Goal: Information Seeking & Learning: Learn about a topic

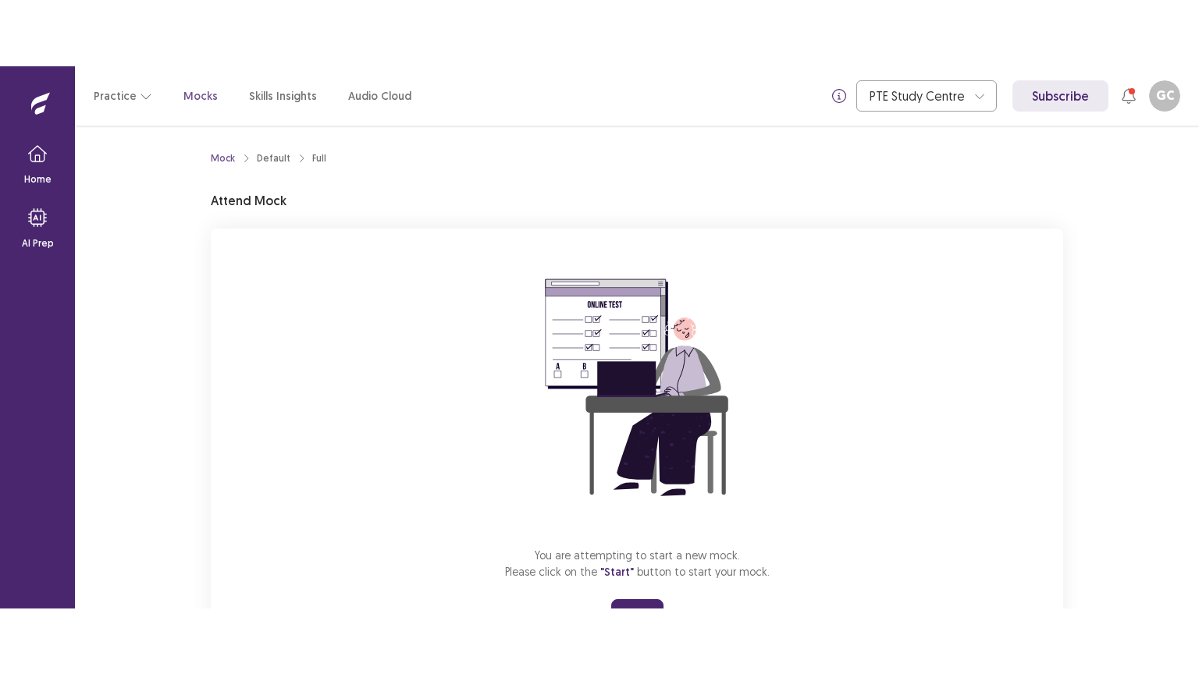
scroll to position [74, 0]
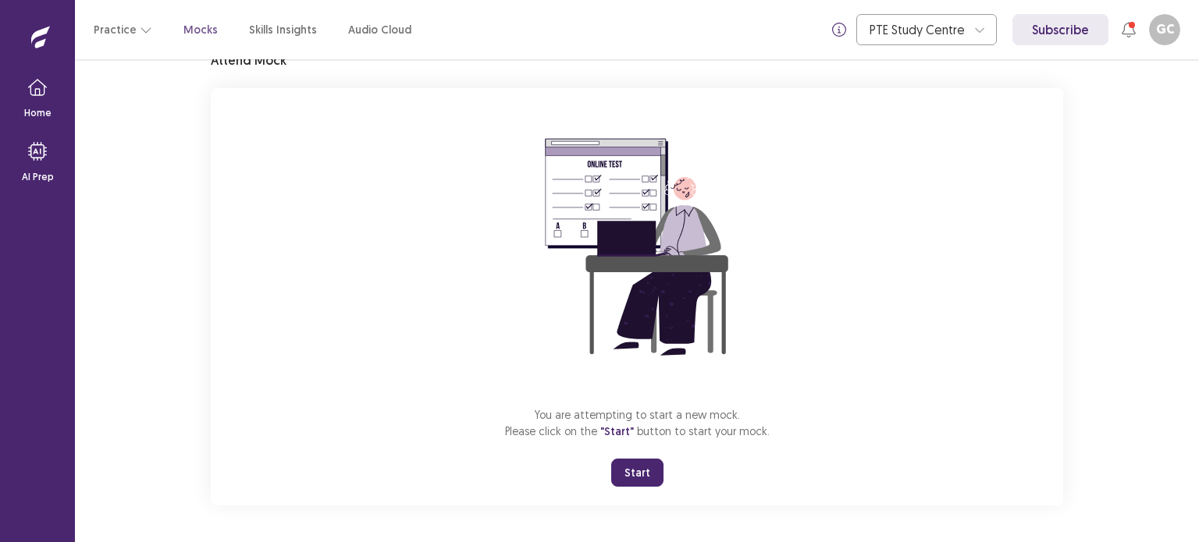
click at [645, 477] on button "Start" at bounding box center [637, 473] width 52 height 28
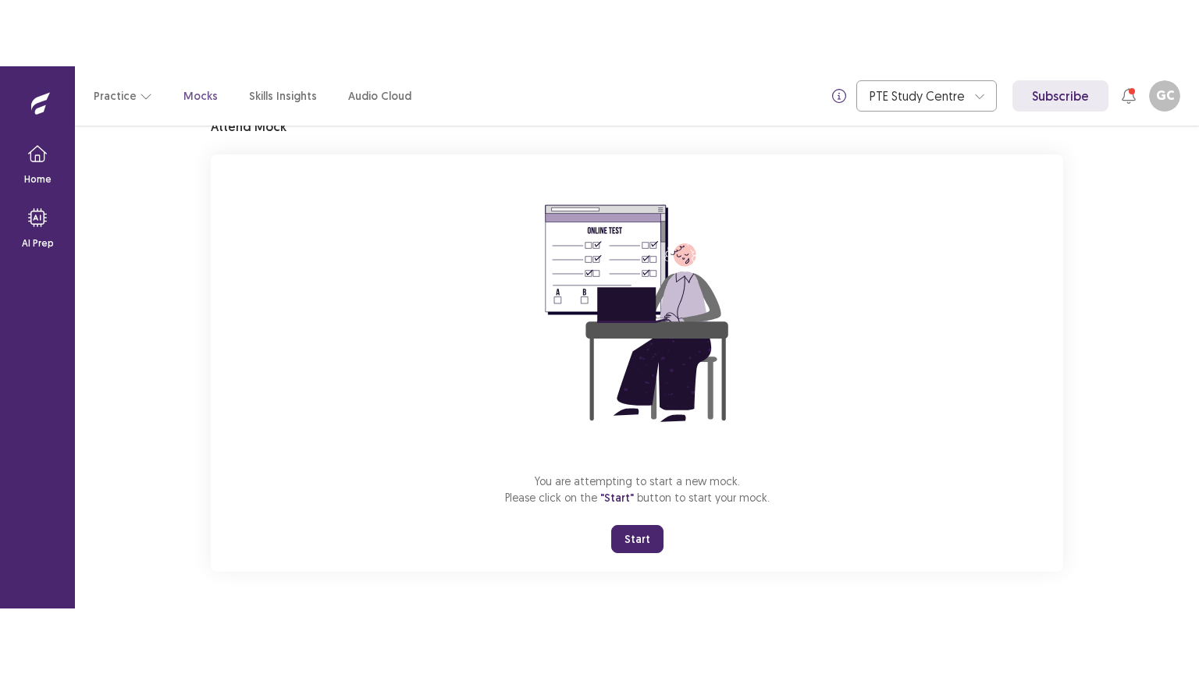
scroll to position [0, 0]
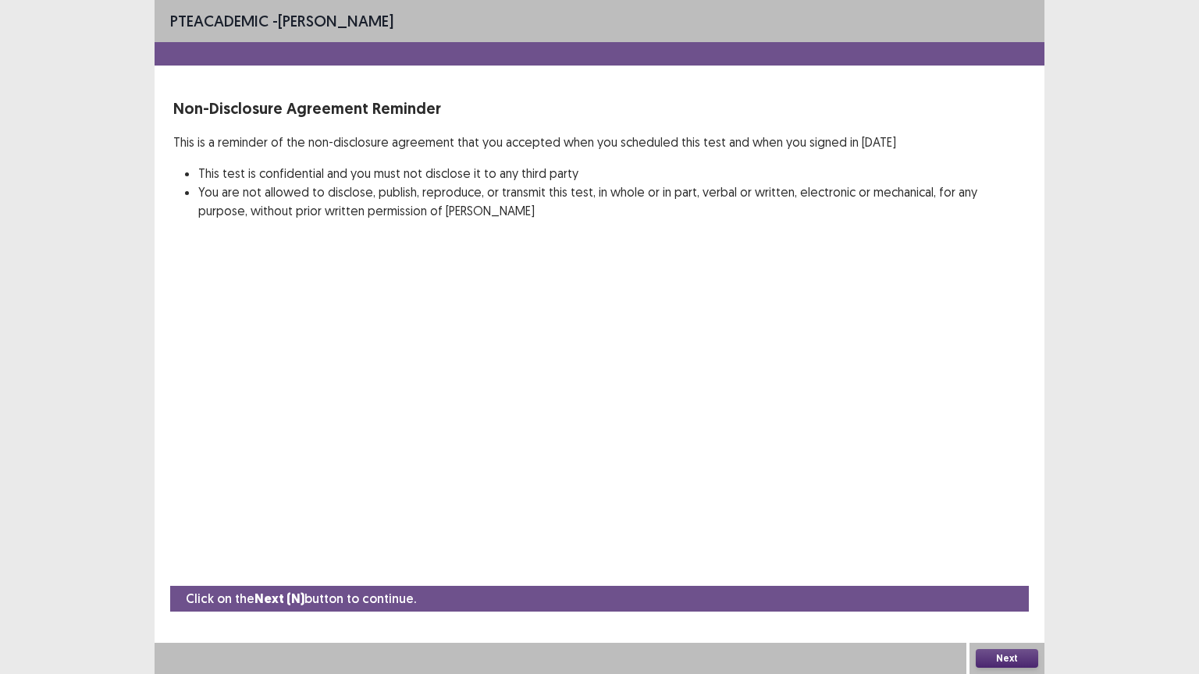
click at [645, 542] on div "PTE academic - [PERSON_NAME] Non-Disclosure Agreement Reminder This is a remind…" at bounding box center [600, 337] width 890 height 674
click at [1003, 542] on button "Next" at bounding box center [1007, 658] width 62 height 19
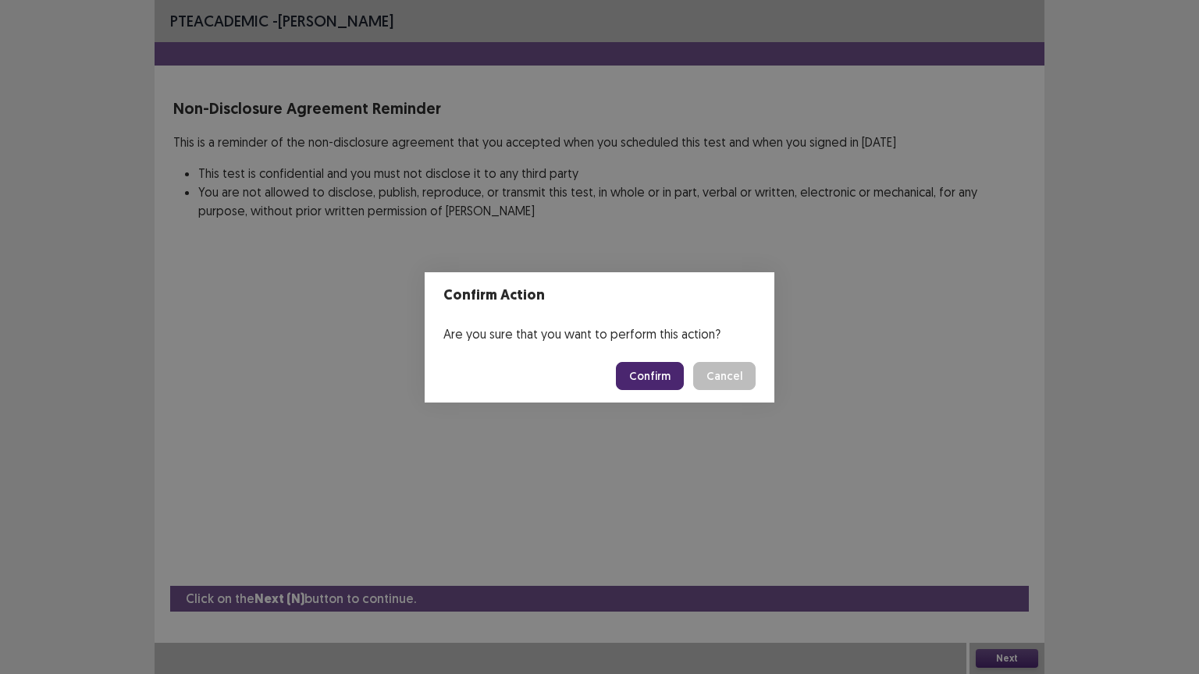
click at [662, 378] on button "Confirm" at bounding box center [650, 376] width 68 height 28
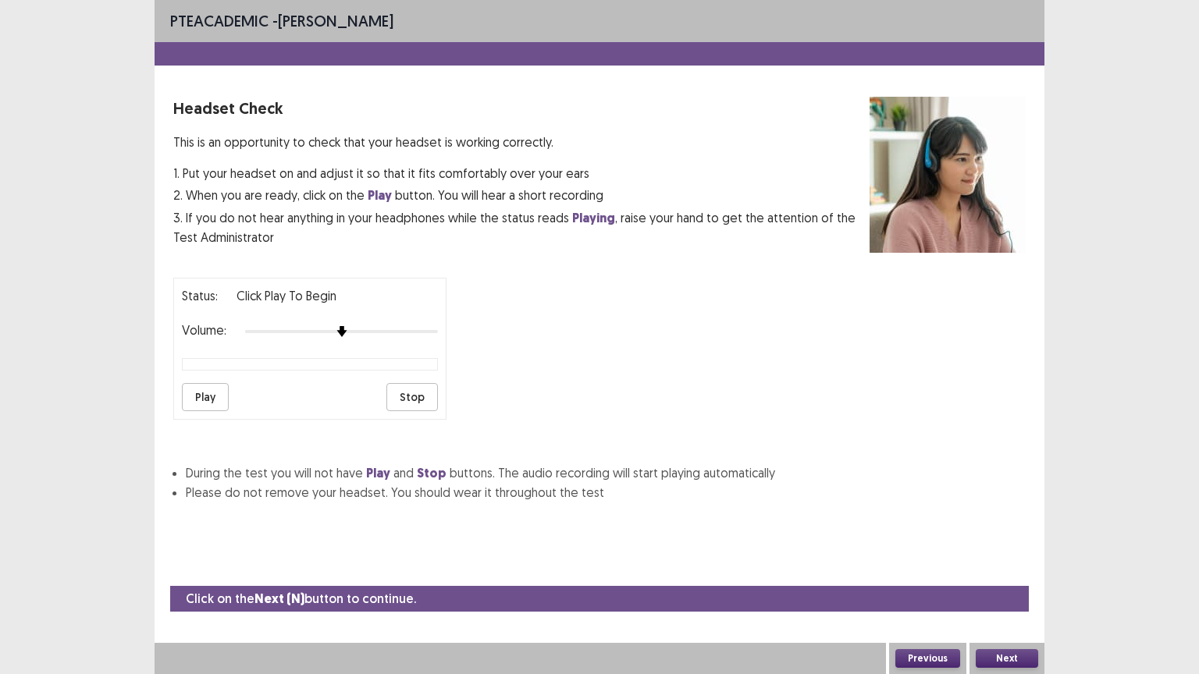
click at [210, 384] on button "Play" at bounding box center [205, 397] width 47 height 28
click at [1010, 542] on button "Next" at bounding box center [1007, 658] width 62 height 19
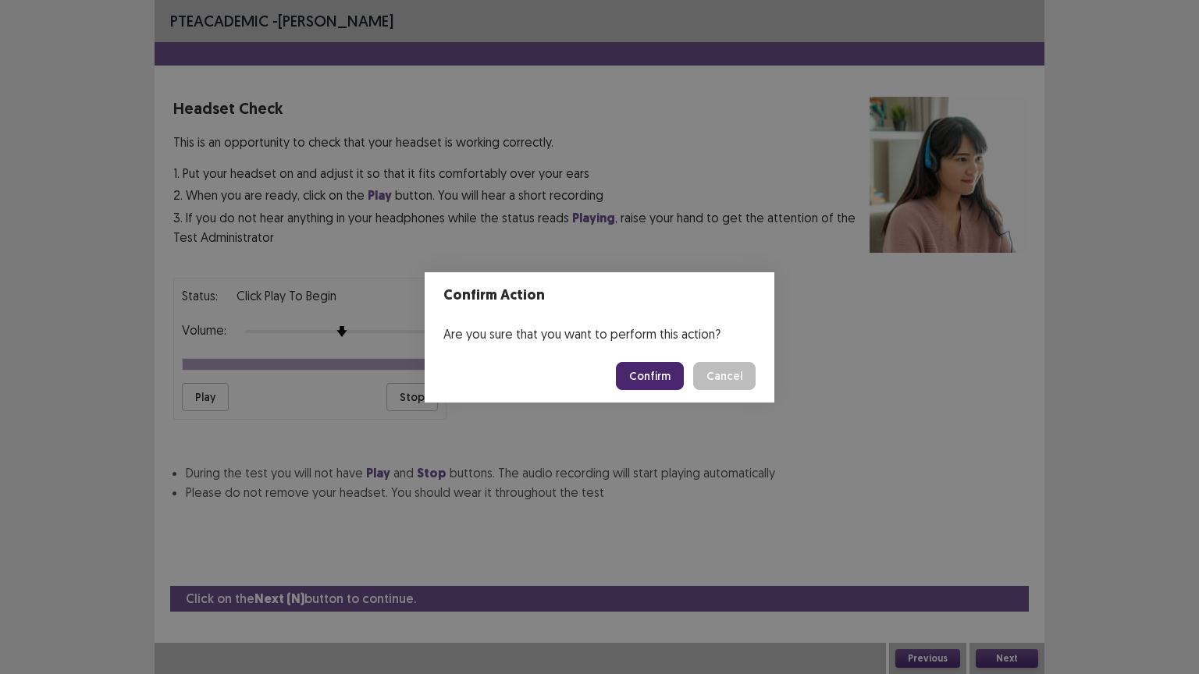
click at [640, 372] on button "Confirm" at bounding box center [650, 376] width 68 height 28
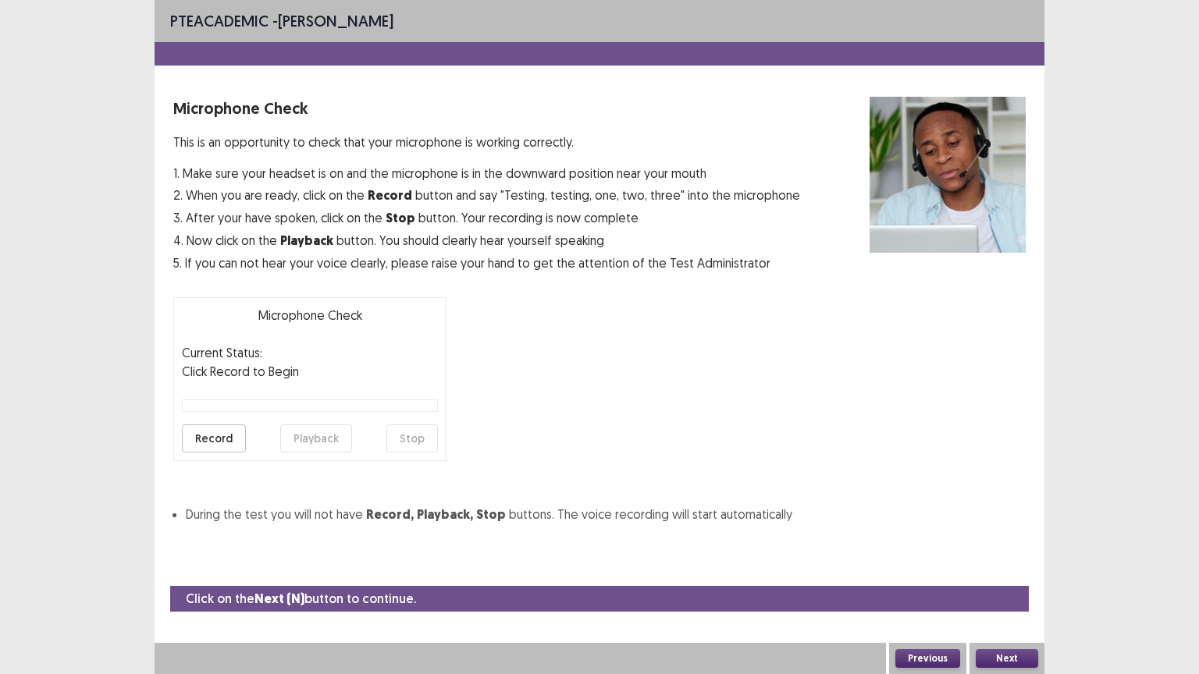
click at [224, 436] on button "Record" at bounding box center [214, 439] width 64 height 28
click at [421, 448] on button "Stop" at bounding box center [412, 439] width 52 height 28
click at [290, 434] on button "Playback" at bounding box center [316, 439] width 72 height 28
click at [302, 437] on button "Playback" at bounding box center [316, 439] width 72 height 28
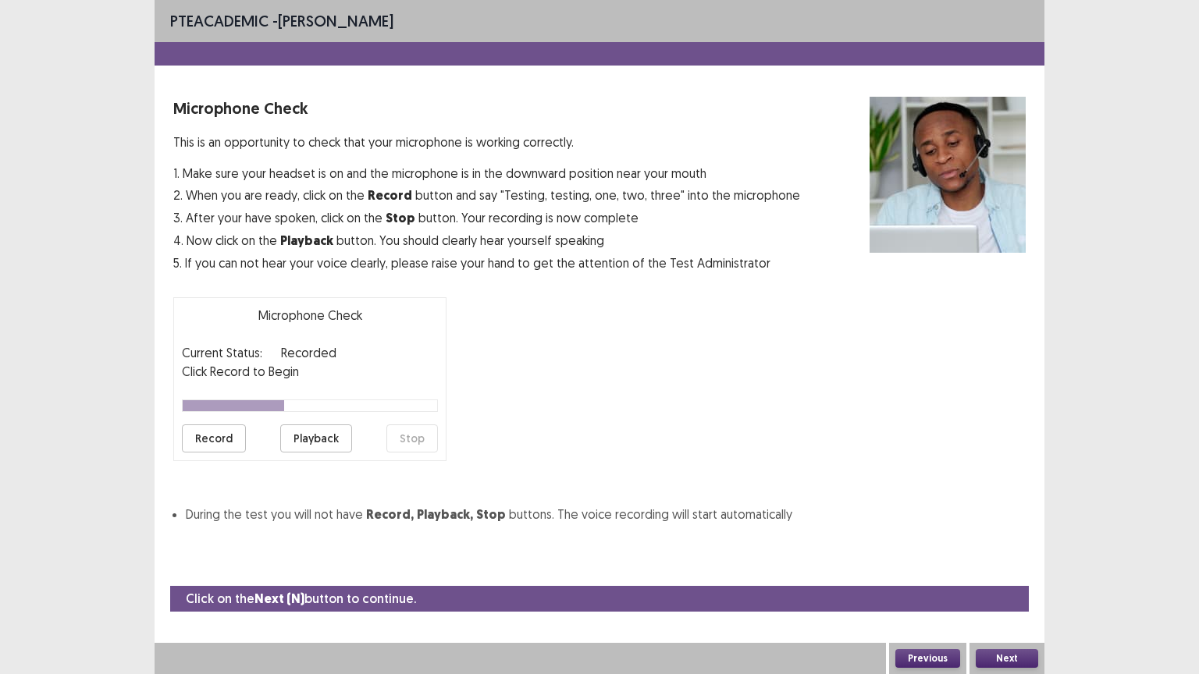
click at [1000, 542] on button "Next" at bounding box center [1007, 658] width 62 height 19
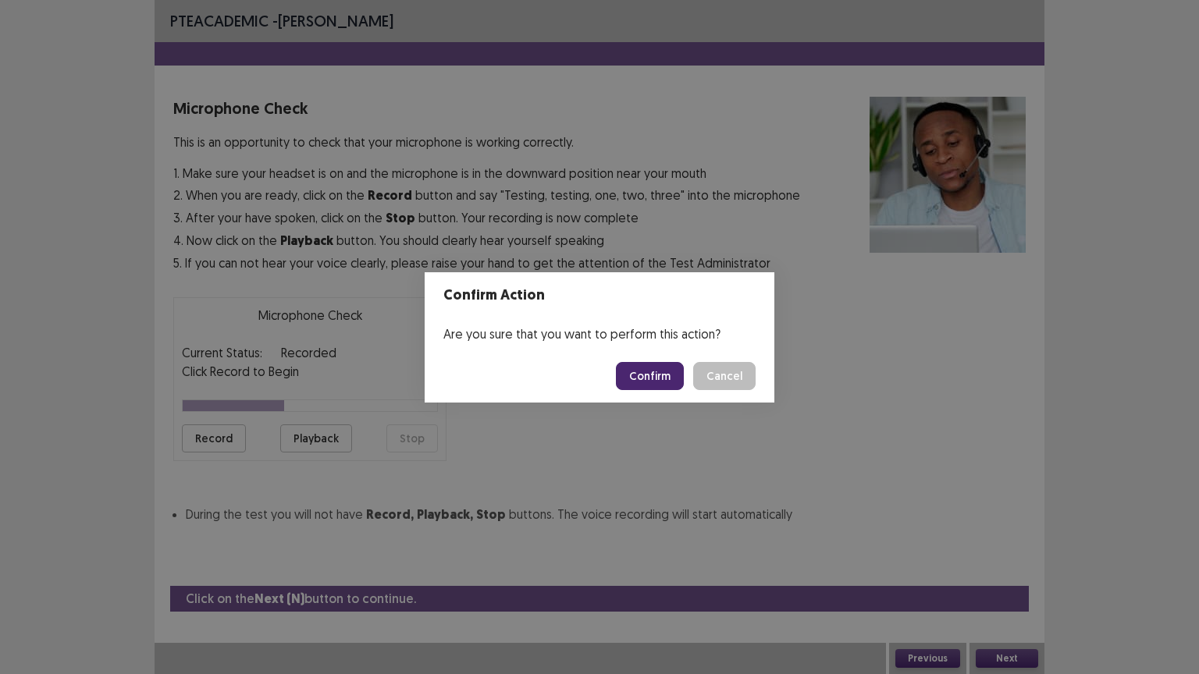
click at [681, 375] on button "Confirm" at bounding box center [650, 376] width 68 height 28
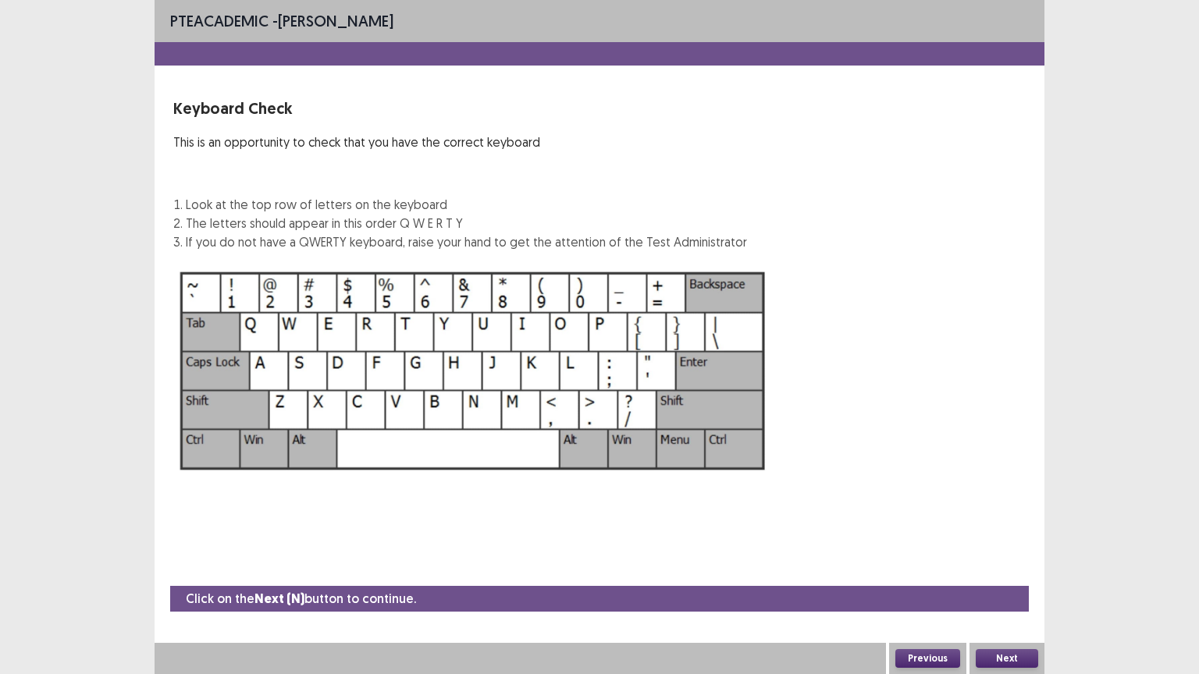
click at [997, 542] on button "Next" at bounding box center [1007, 658] width 62 height 19
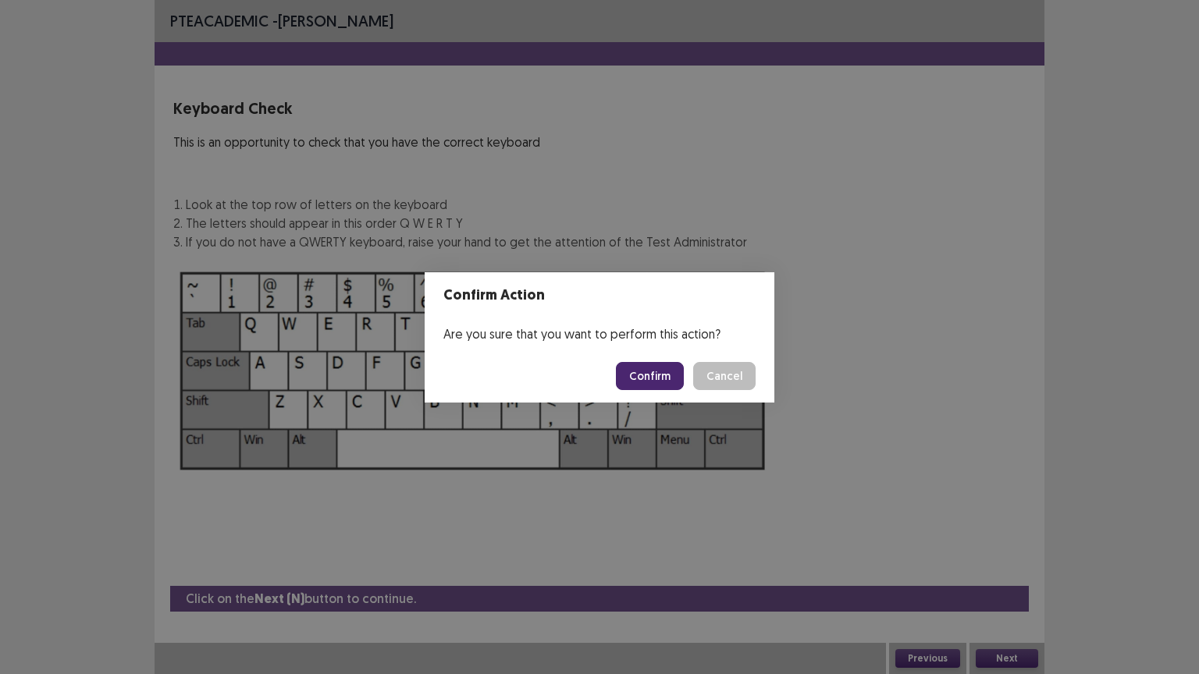
click at [668, 381] on button "Confirm" at bounding box center [650, 376] width 68 height 28
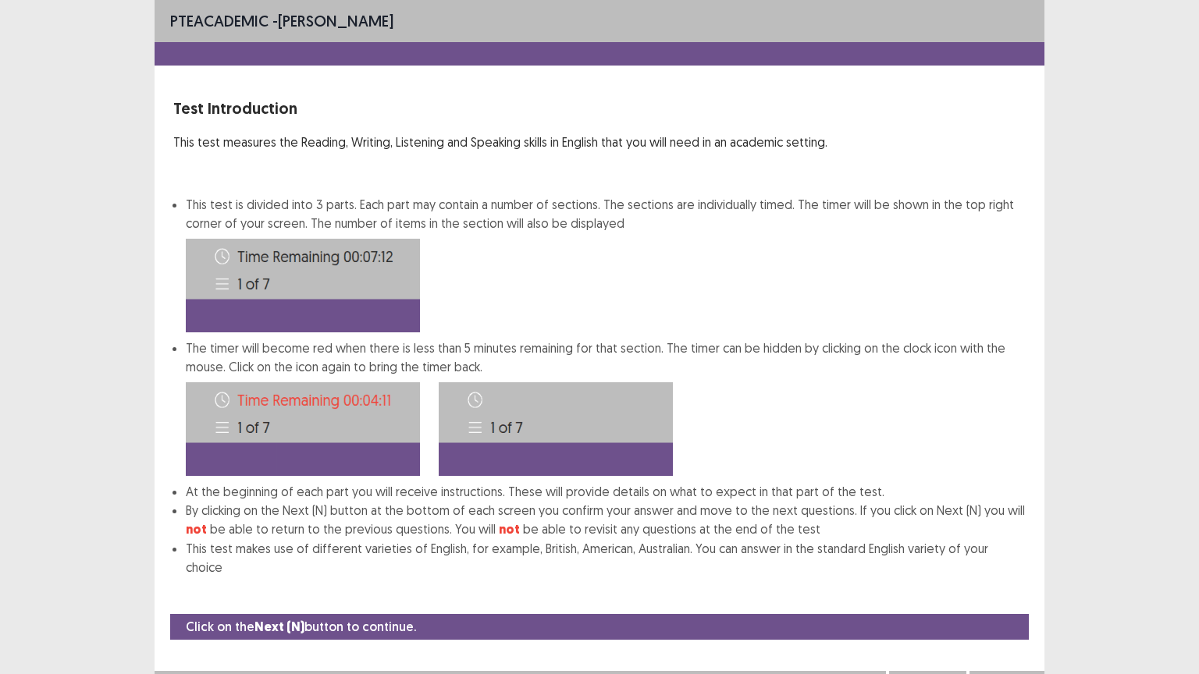
scroll to position [2, 0]
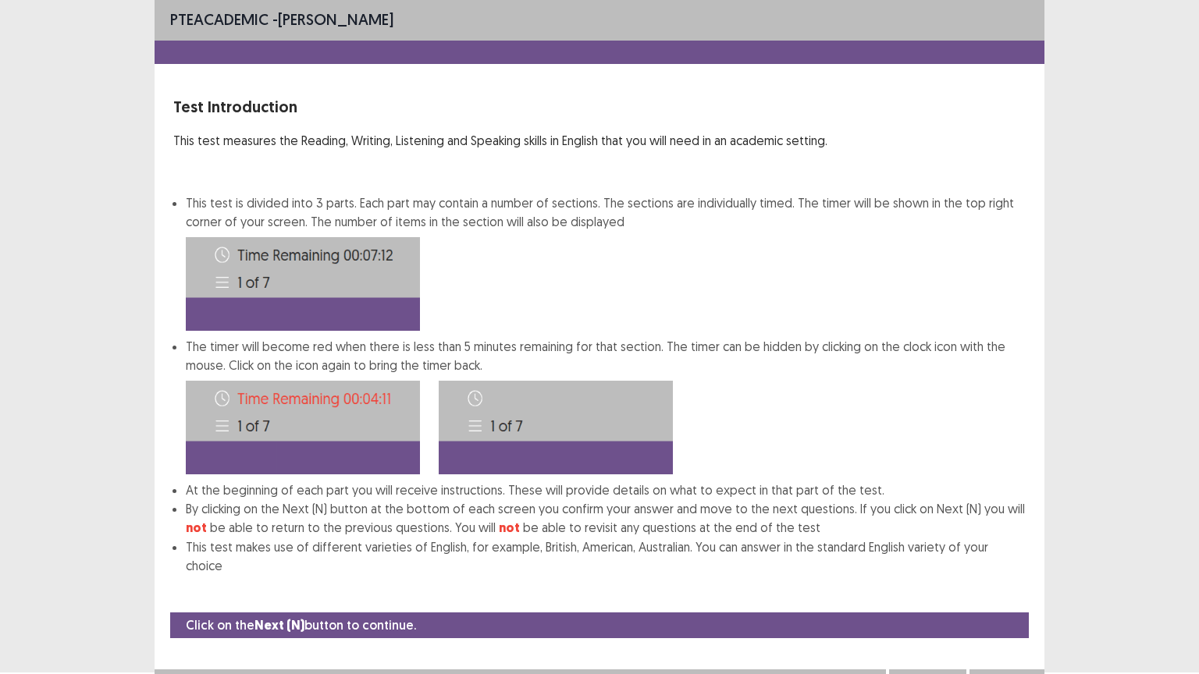
click at [1011, 542] on button "Next" at bounding box center [1007, 685] width 62 height 19
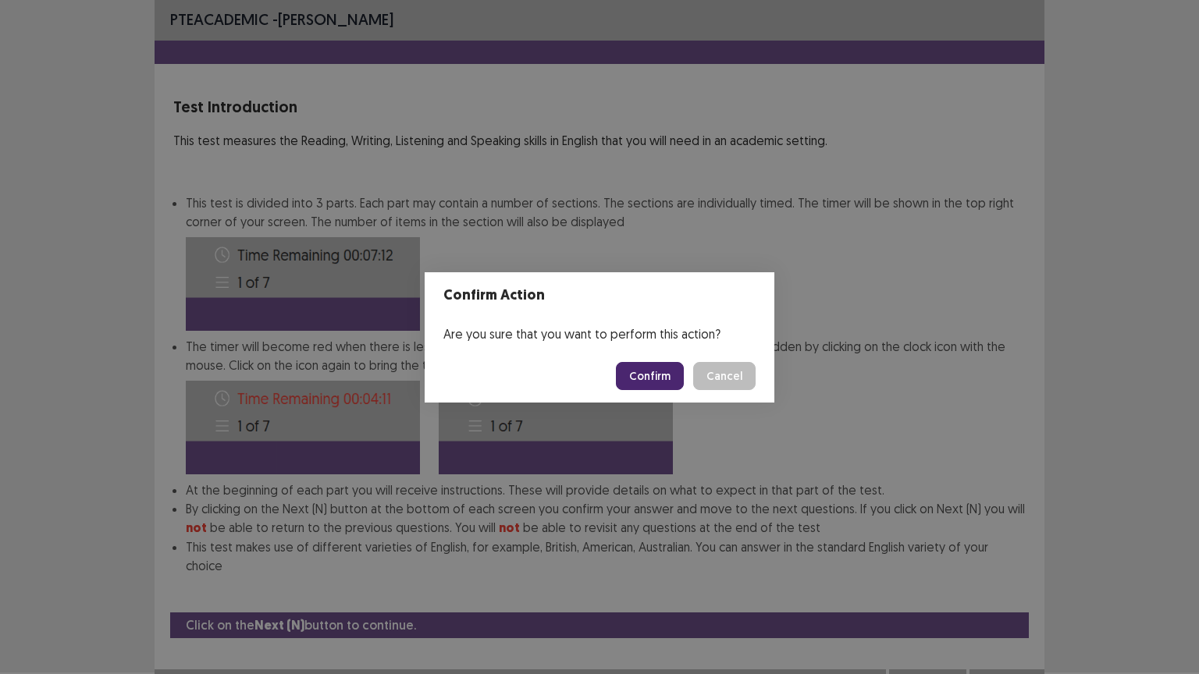
click at [635, 385] on button "Confirm" at bounding box center [650, 376] width 68 height 28
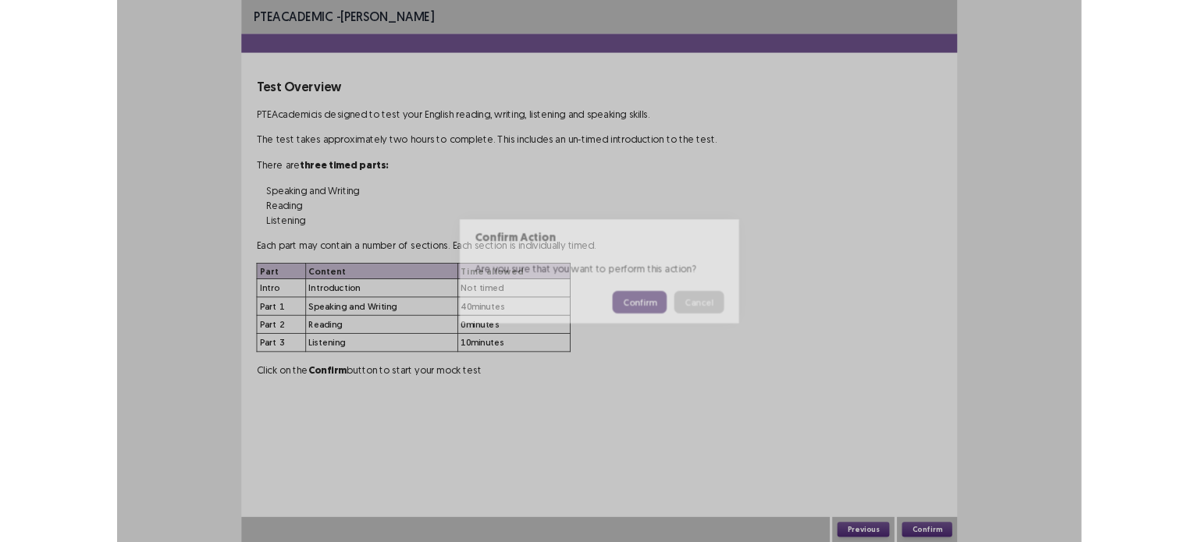
scroll to position [0, 0]
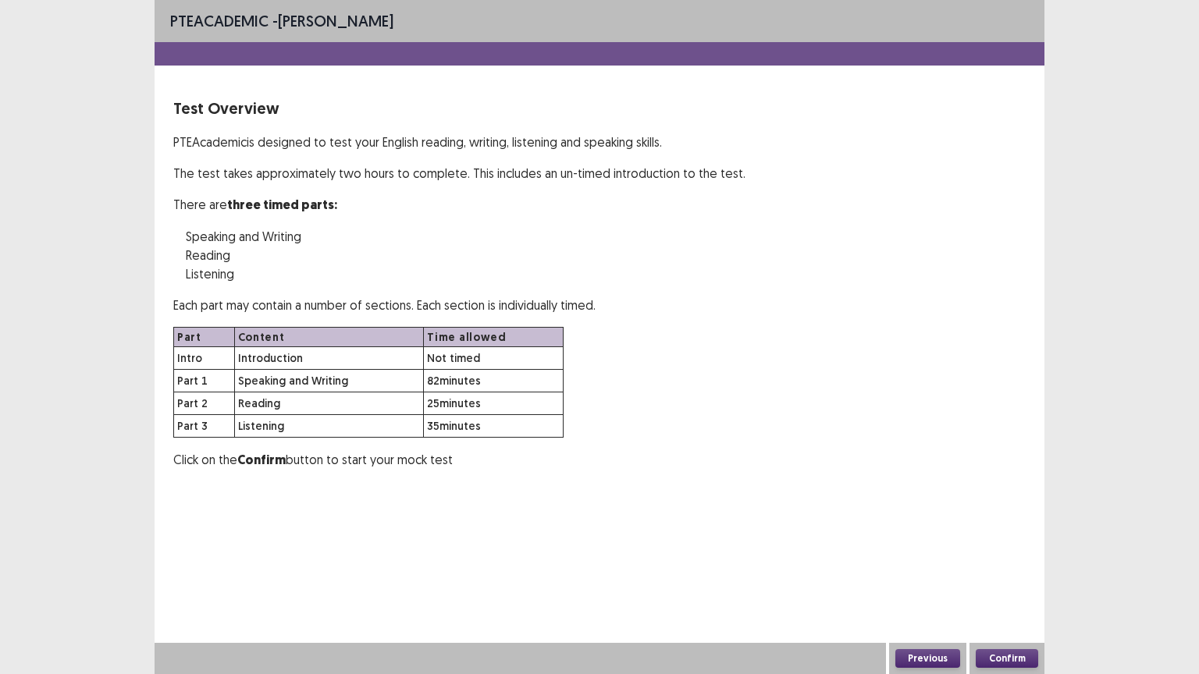
click at [1029, 542] on button "Confirm" at bounding box center [1007, 658] width 62 height 19
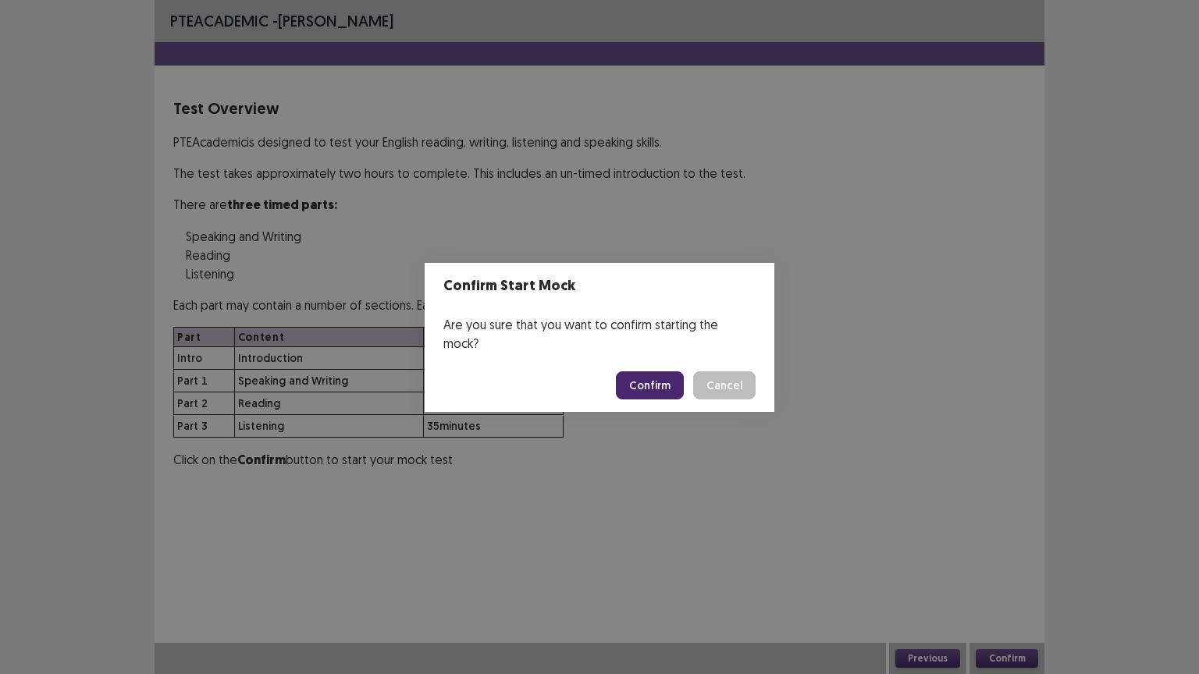
click at [682, 372] on button "Confirm" at bounding box center [650, 386] width 68 height 28
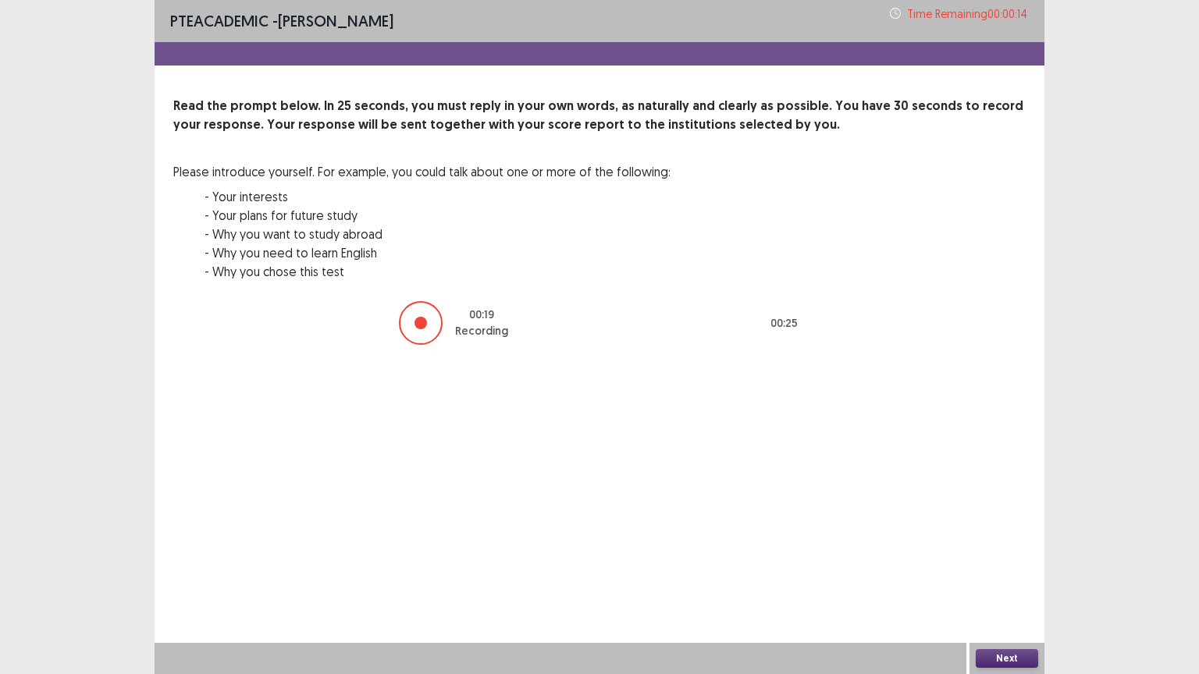
click at [1008, 542] on button "Next" at bounding box center [1007, 658] width 62 height 19
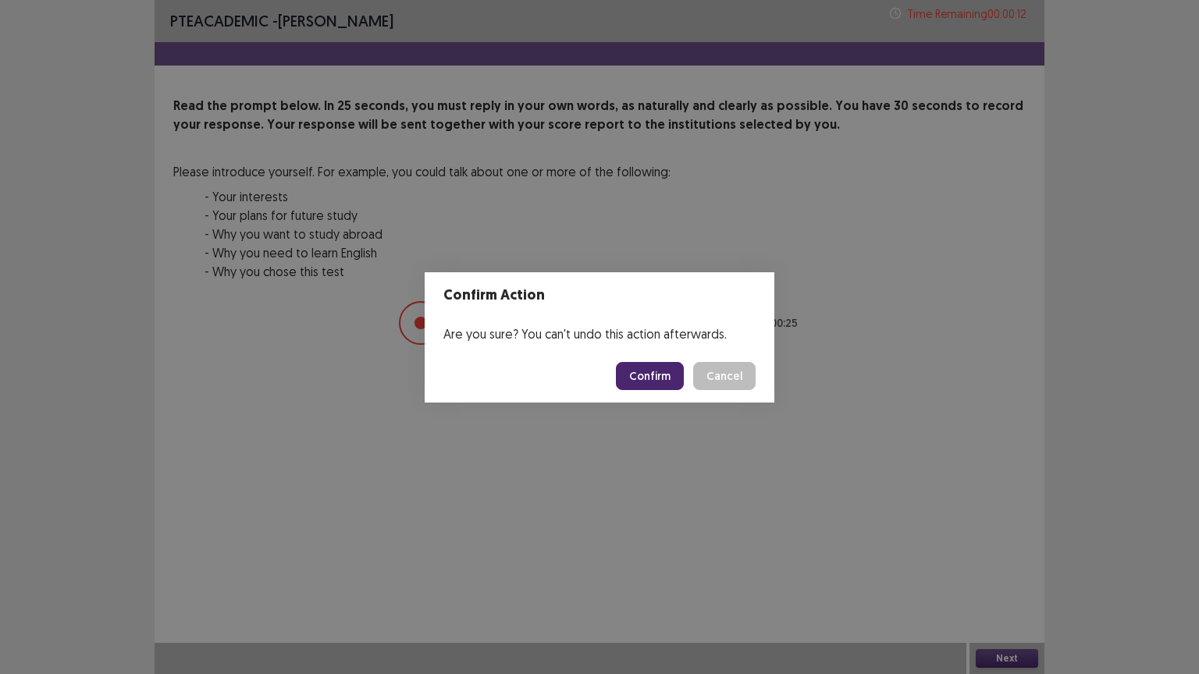
click at [636, 365] on button "Confirm" at bounding box center [650, 376] width 68 height 28
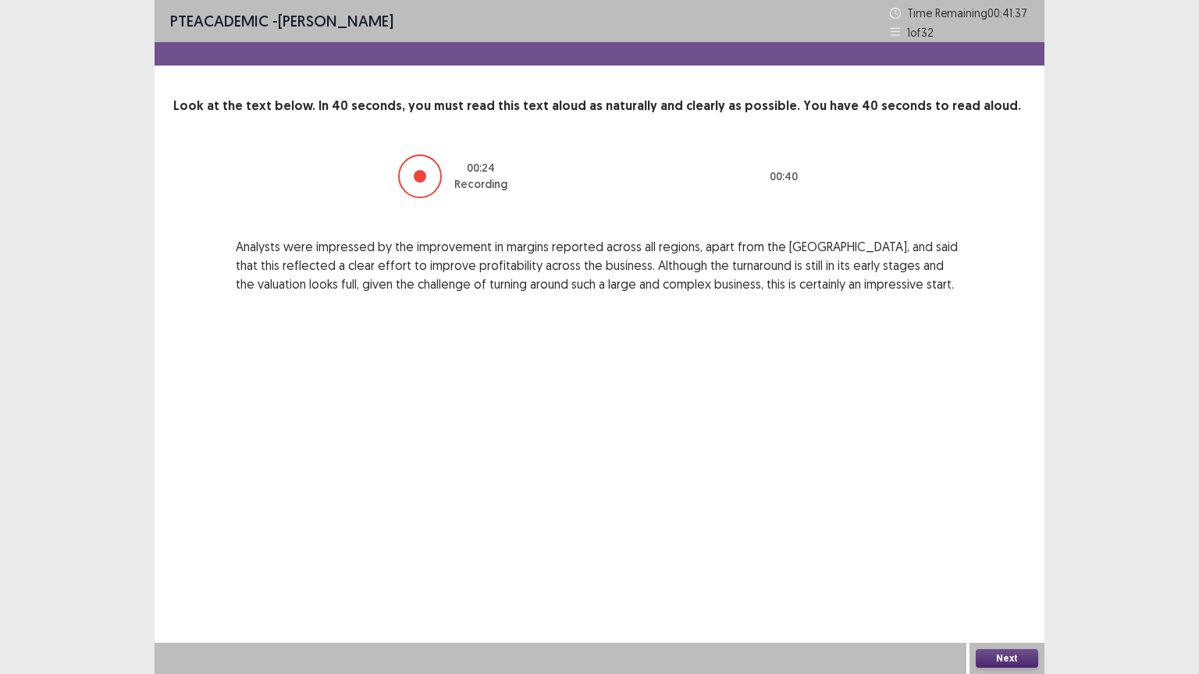
click at [1007, 542] on button "Next" at bounding box center [1007, 658] width 62 height 19
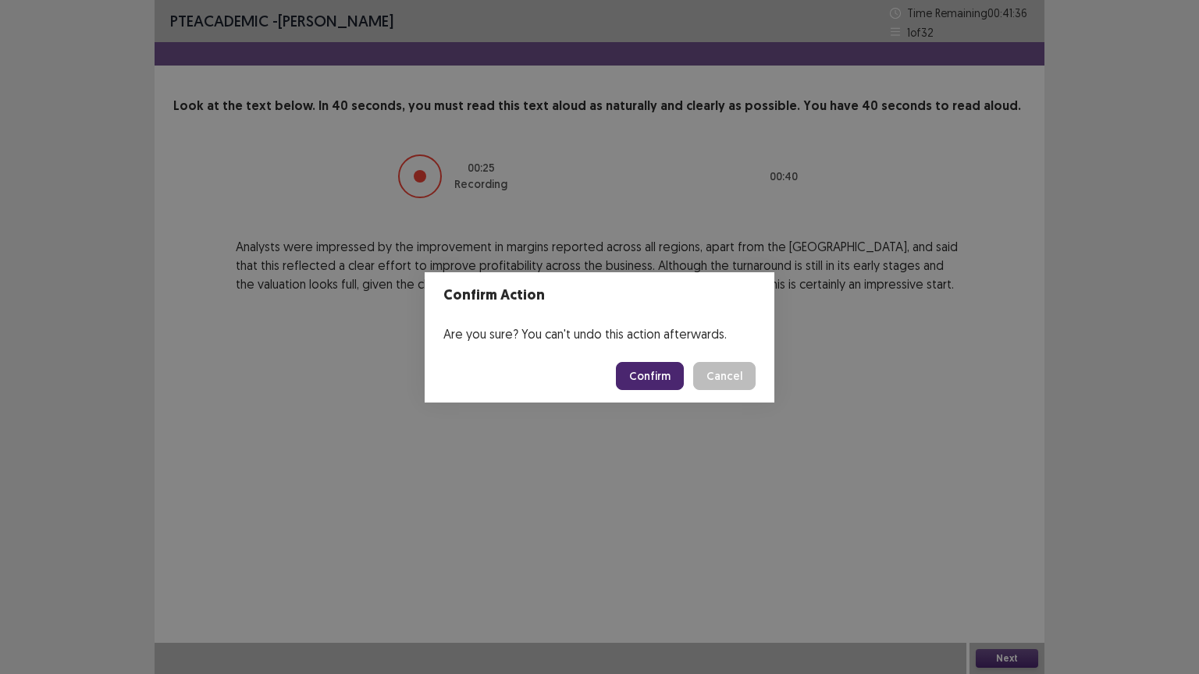
click at [656, 368] on button "Confirm" at bounding box center [650, 376] width 68 height 28
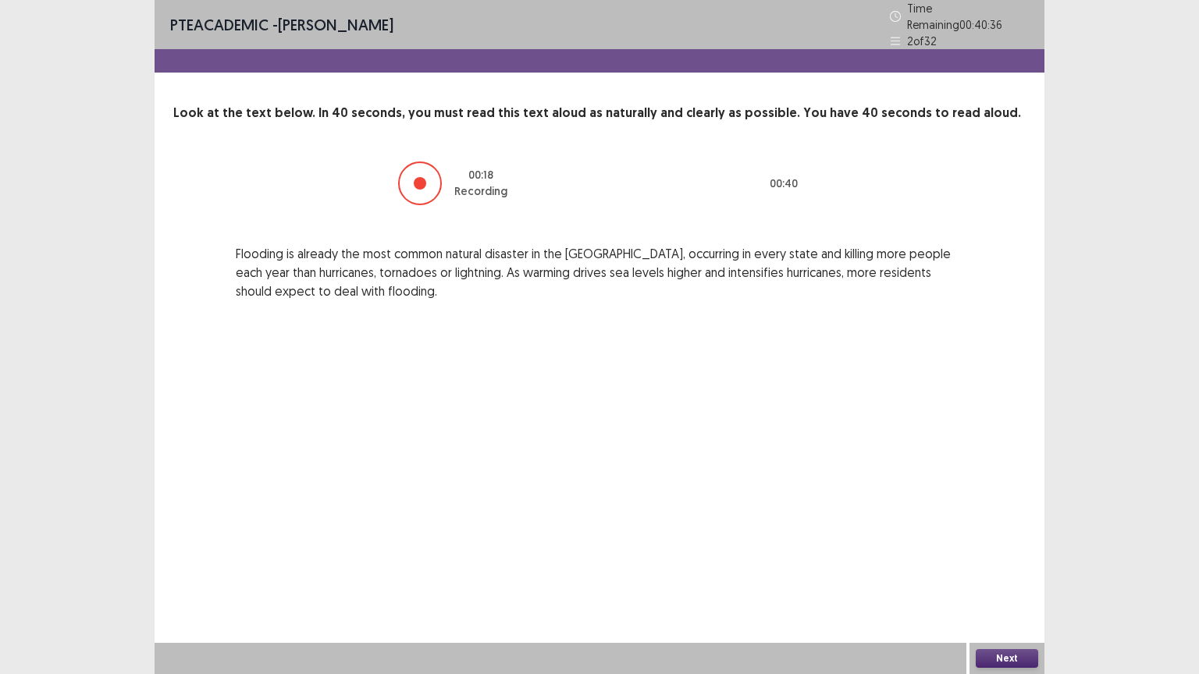
click at [997, 542] on div "Next" at bounding box center [1006, 658] width 75 height 31
drag, startPoint x: 997, startPoint y: 647, endPoint x: 996, endPoint y: 660, distance: 12.5
click at [996, 542] on div "Next" at bounding box center [1006, 658] width 75 height 31
drag, startPoint x: 996, startPoint y: 660, endPoint x: 1018, endPoint y: 665, distance: 22.5
click at [1018, 542] on button "Next" at bounding box center [1007, 658] width 62 height 19
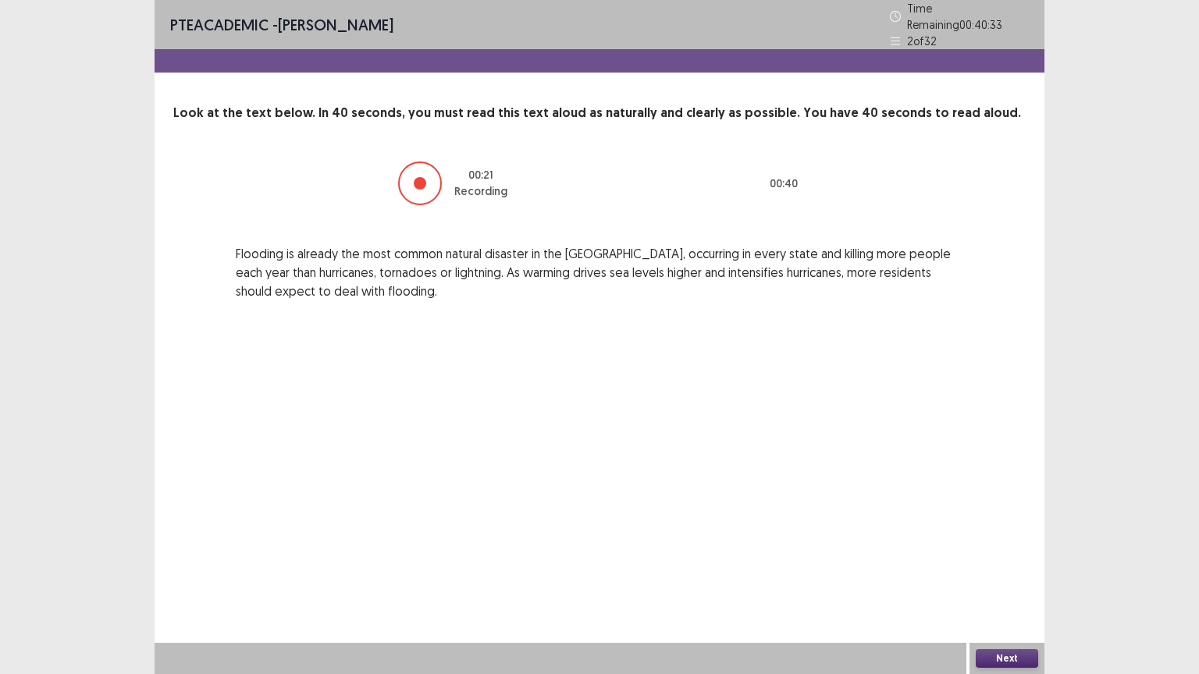
click at [1018, 542] on div "Confirm Action Are you sure? You can't undo this action afterwards. Confirm Can…" at bounding box center [599, 337] width 1199 height 674
click at [1000, 542] on button "Next" at bounding box center [1007, 658] width 62 height 19
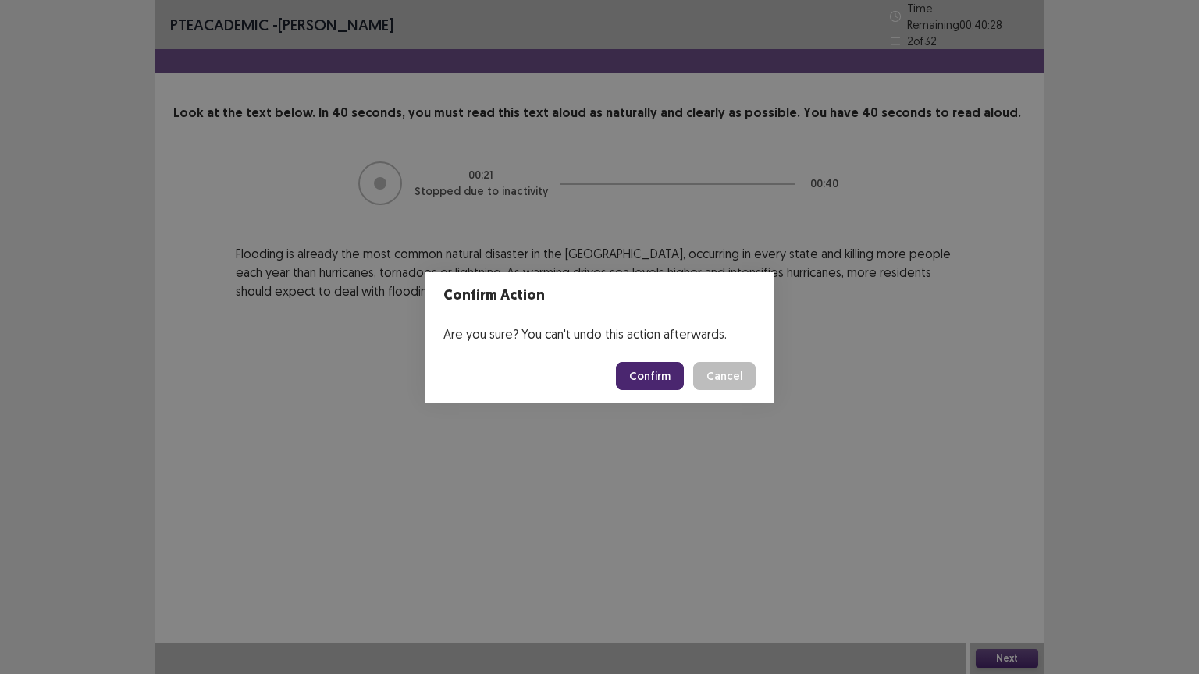
click at [668, 374] on button "Confirm" at bounding box center [650, 376] width 68 height 28
